Goal: Task Accomplishment & Management: Manage account settings

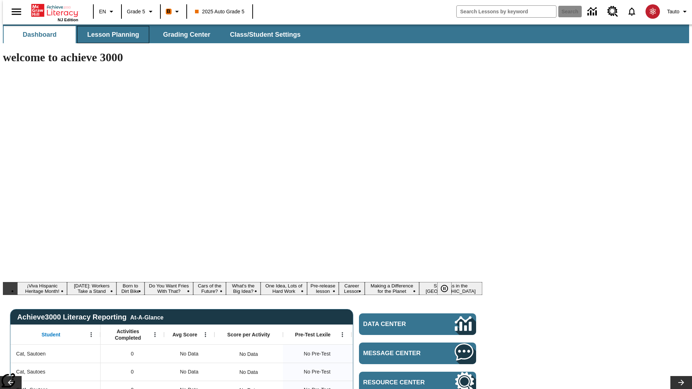
click at [110, 35] on span "Lesson Planning" at bounding box center [113, 35] width 52 height 8
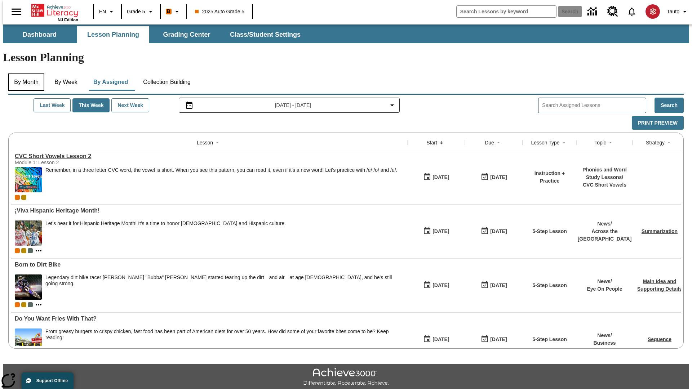
click at [24, 74] on button "By Month" at bounding box center [26, 82] width 36 height 17
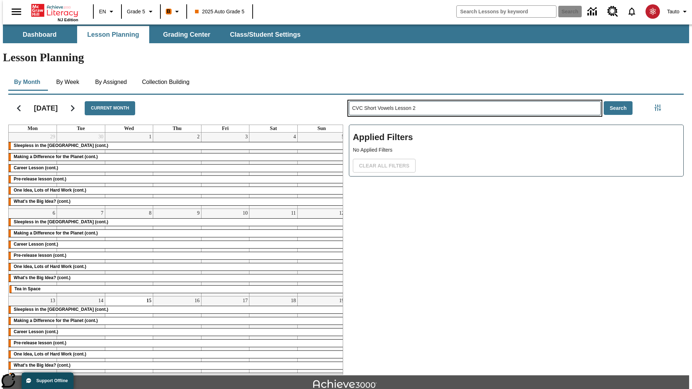
type input "CVC Short Vowels Lesson 2"
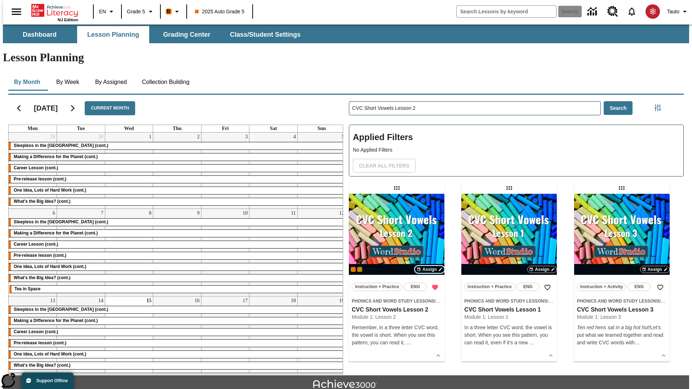
click at [430, 266] on span "Assign" at bounding box center [430, 269] width 14 height 6
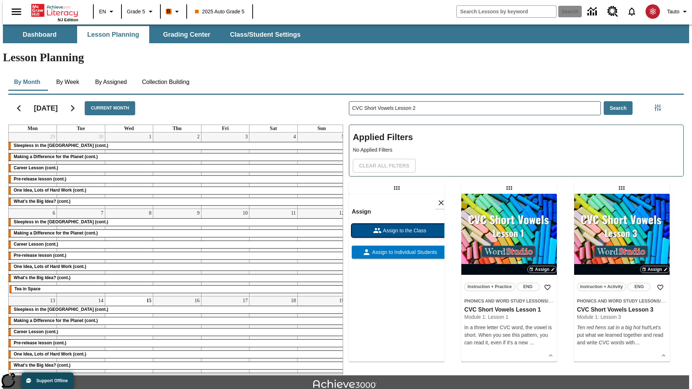
click at [397, 227] on span "Assign to the Class" at bounding box center [404, 231] width 45 height 8
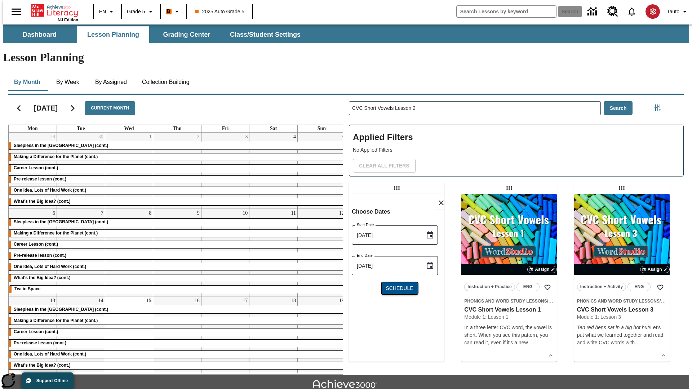
click at [397, 285] on span "Schedule" at bounding box center [399, 289] width 27 height 8
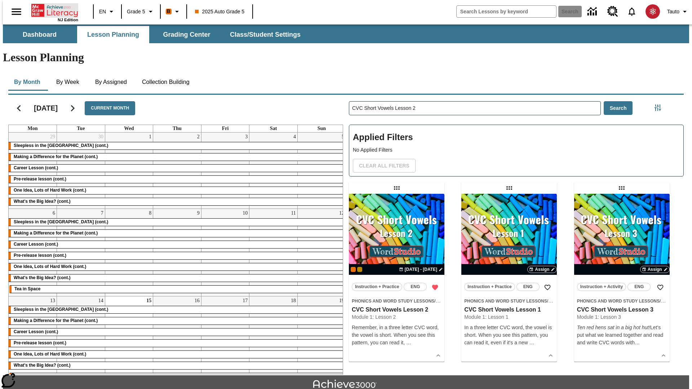
click at [52, 10] on icon "Home" at bounding box center [55, 10] width 48 height 14
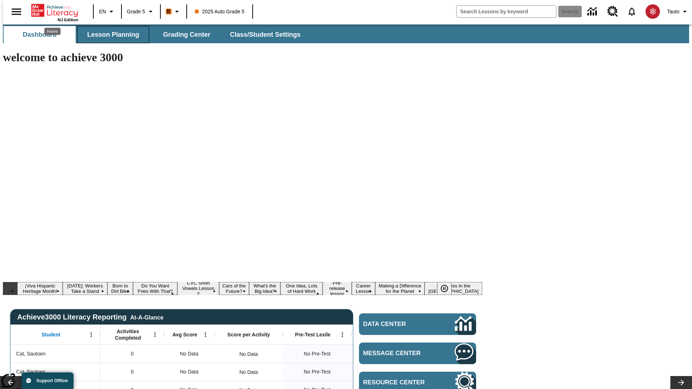
click at [110, 35] on span "Lesson Planning" at bounding box center [113, 35] width 52 height 8
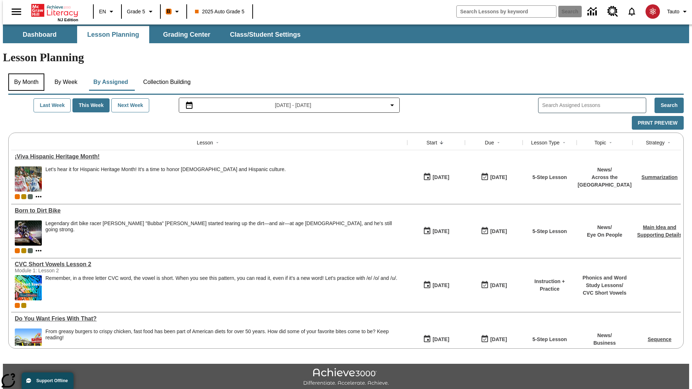
click at [24, 74] on button "By Month" at bounding box center [26, 82] width 36 height 17
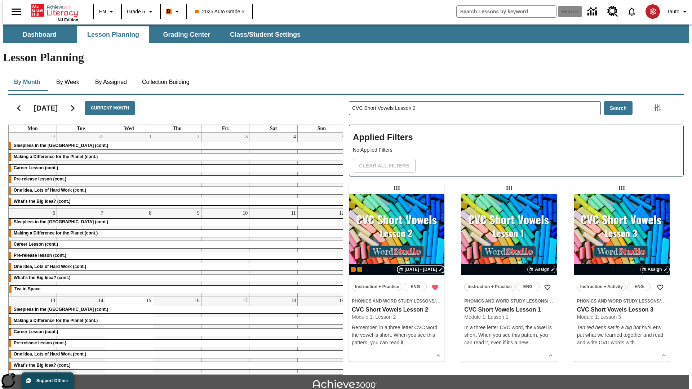
click at [422, 266] on span "[DATE] - [DATE]" at bounding box center [421, 269] width 32 height 6
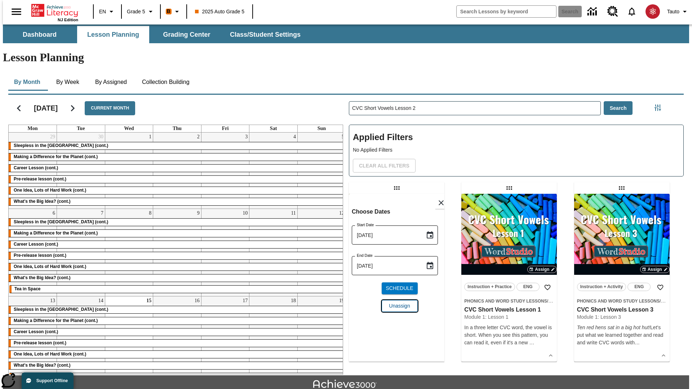
click at [397, 303] on span "Unassign" at bounding box center [399, 307] width 21 height 8
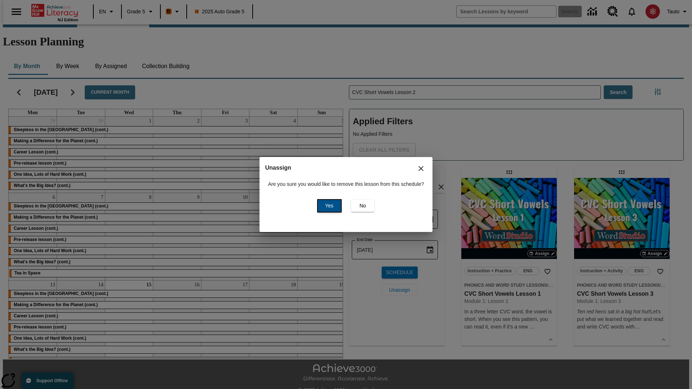
click at [328, 206] on span "Yes" at bounding box center [329, 206] width 8 height 8
